Goal: Browse casually

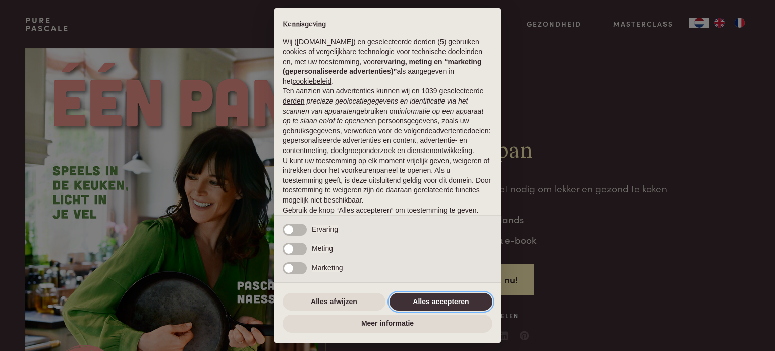
click at [424, 302] on button "Alles accepteren" at bounding box center [441, 302] width 103 height 18
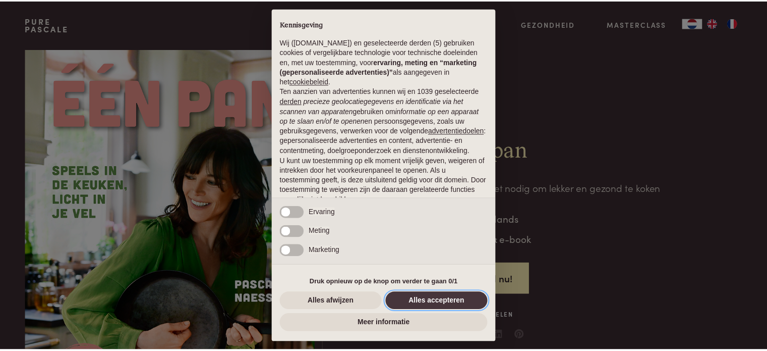
scroll to position [54, 0]
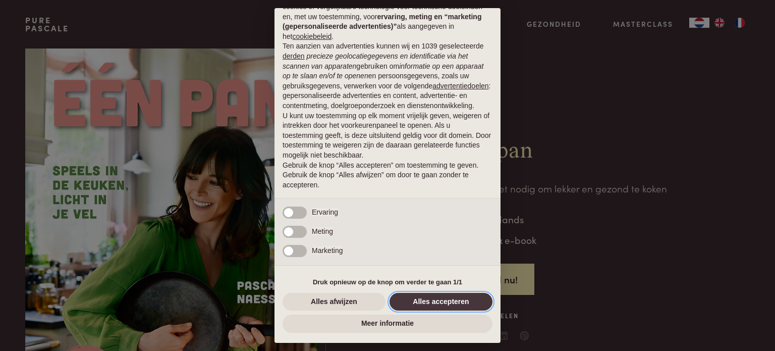
click at [424, 302] on button "Alles accepteren" at bounding box center [441, 302] width 103 height 18
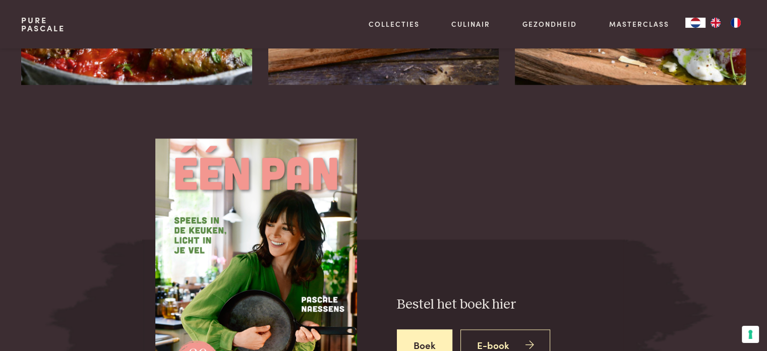
scroll to position [1413, 0]
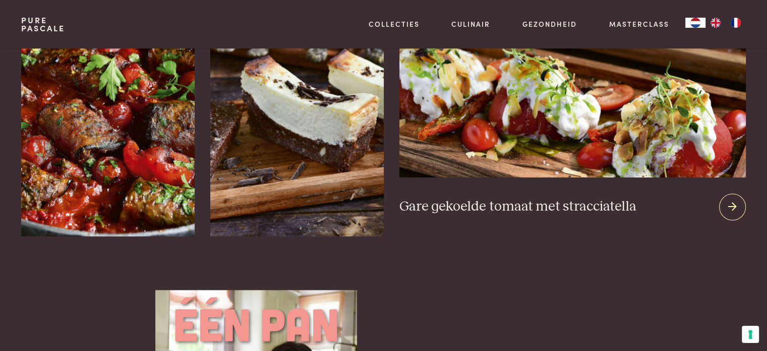
click at [595, 116] on img at bounding box center [573, 55] width 346 height 244
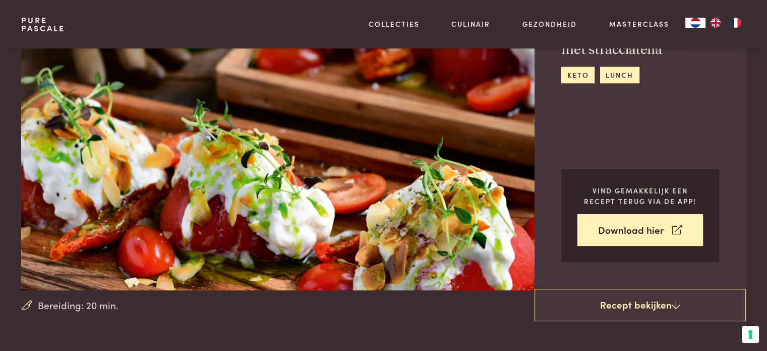
scroll to position [101, 0]
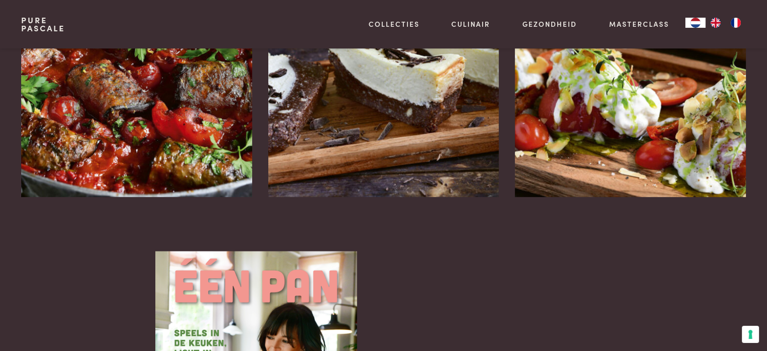
scroll to position [1312, 0]
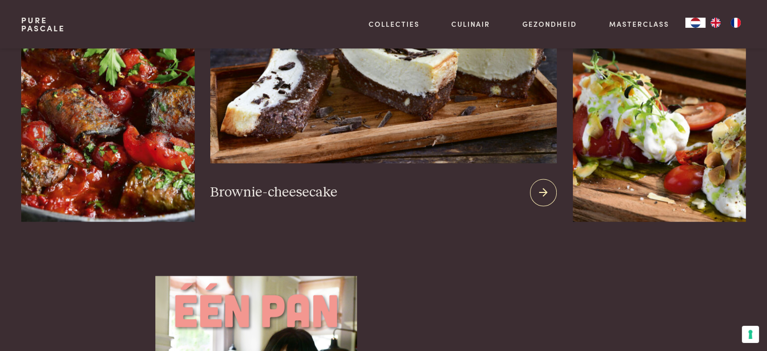
click at [289, 116] on img at bounding box center [383, 41] width 346 height 244
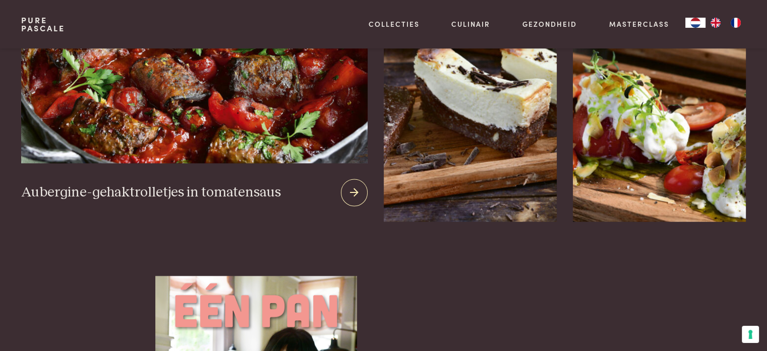
click at [156, 116] on img at bounding box center [194, 41] width 346 height 244
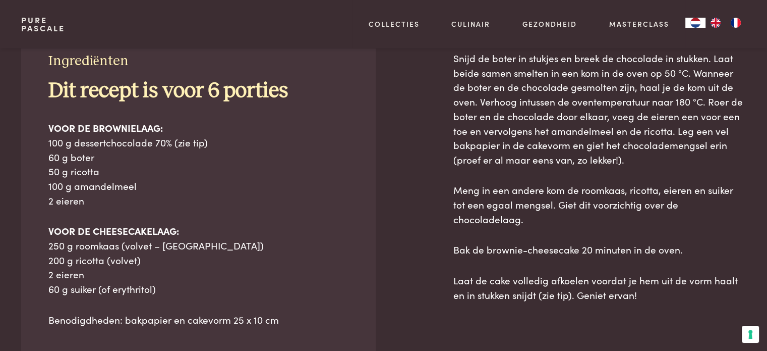
scroll to position [454, 0]
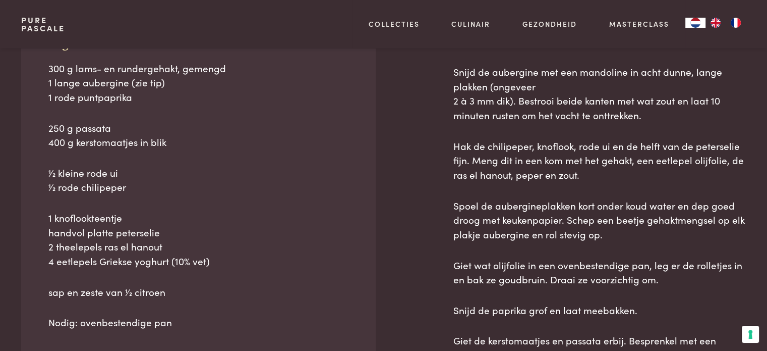
scroll to position [353, 0]
